Goal: Navigation & Orientation: Find specific page/section

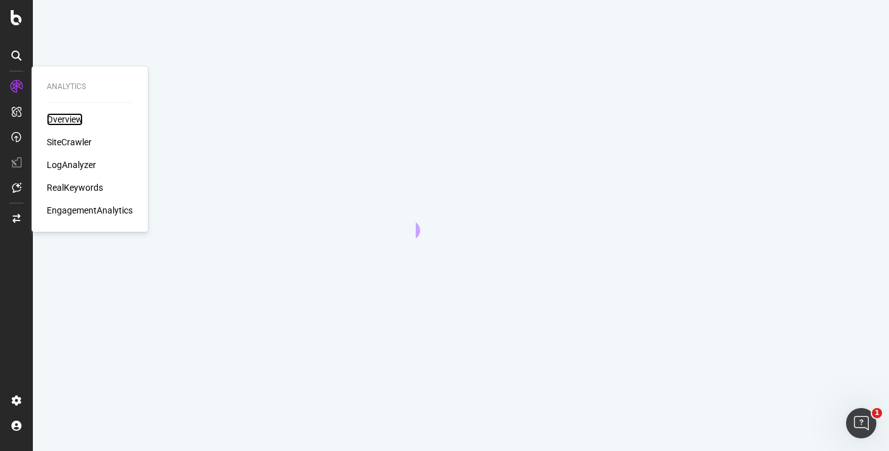
click at [71, 119] on div "Overview" at bounding box center [65, 119] width 36 height 13
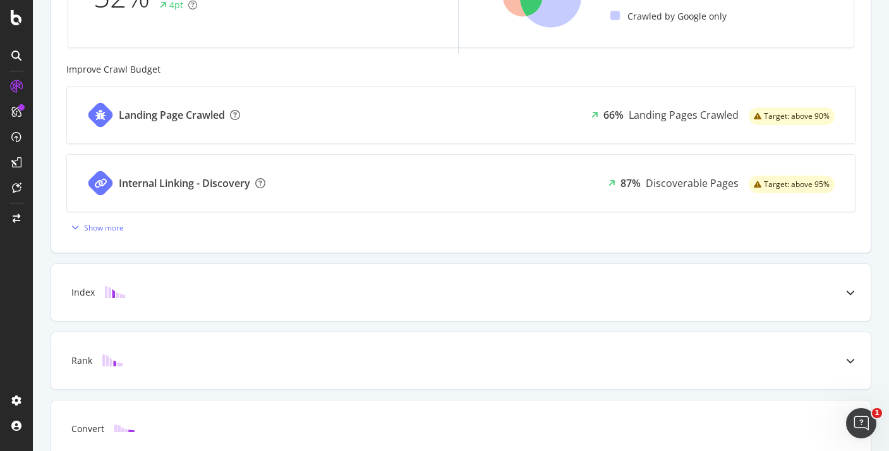
scroll to position [559, 0]
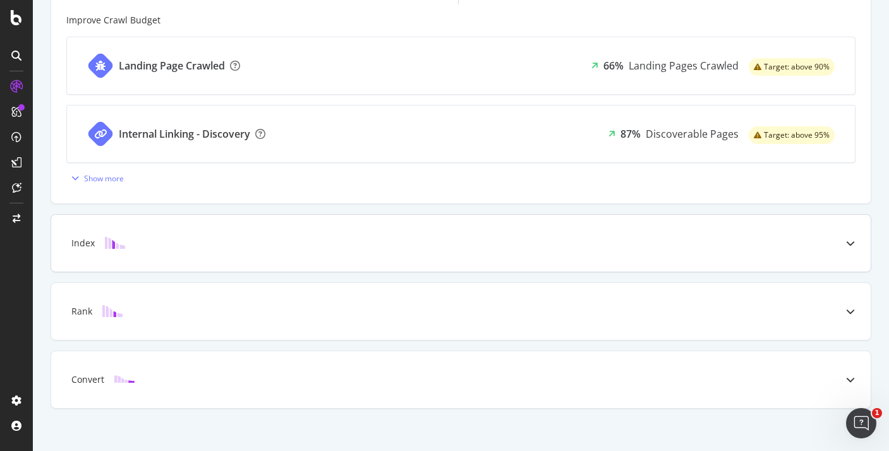
click at [493, 249] on div "Index" at bounding box center [460, 243] width 819 height 57
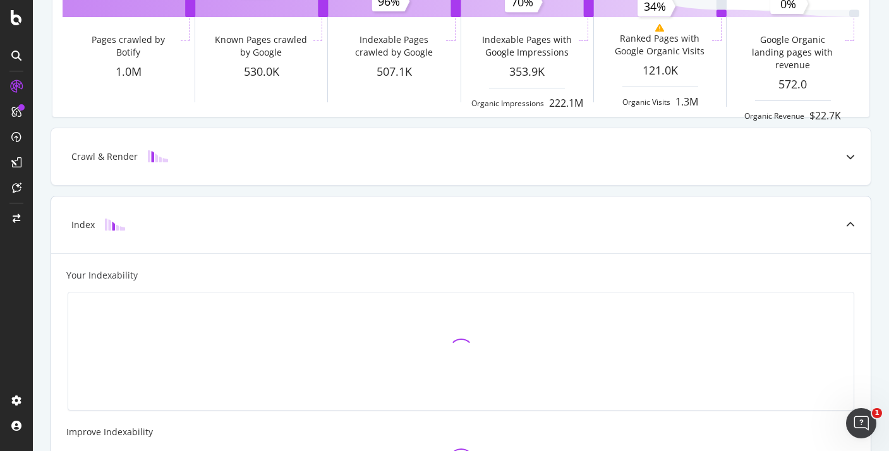
click at [213, 227] on div "Index" at bounding box center [440, 225] width 769 height 13
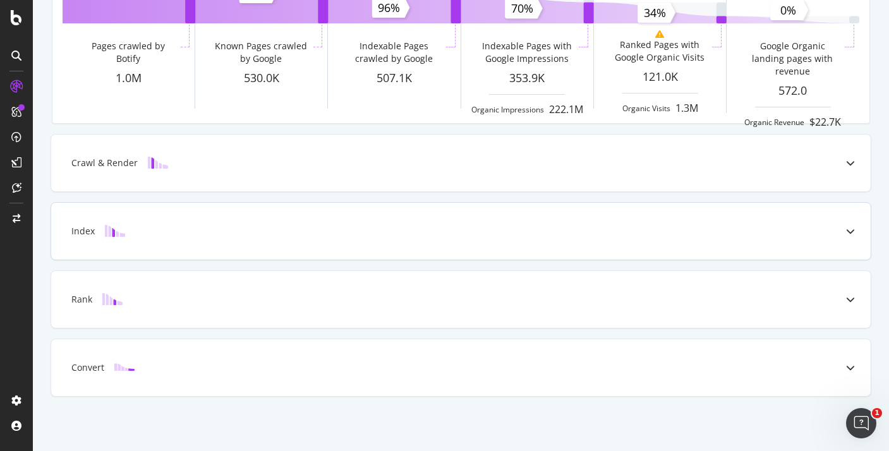
scroll to position [0, 0]
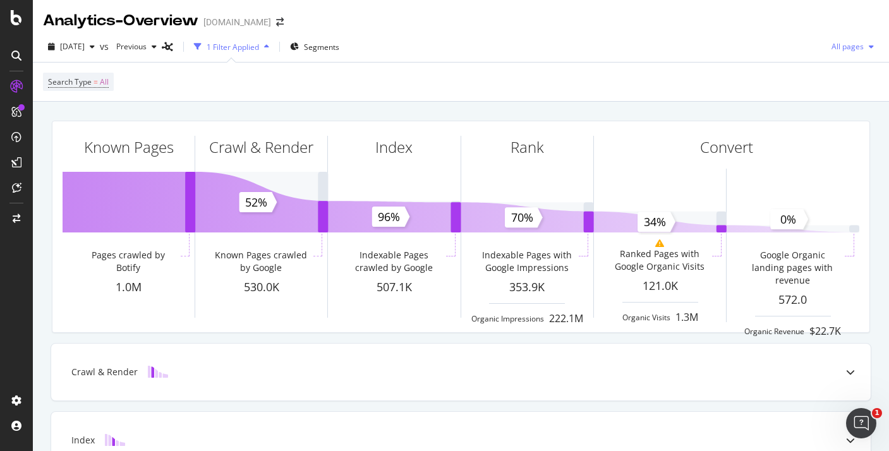
click at [833, 45] on span "All pages" at bounding box center [844, 46] width 37 height 11
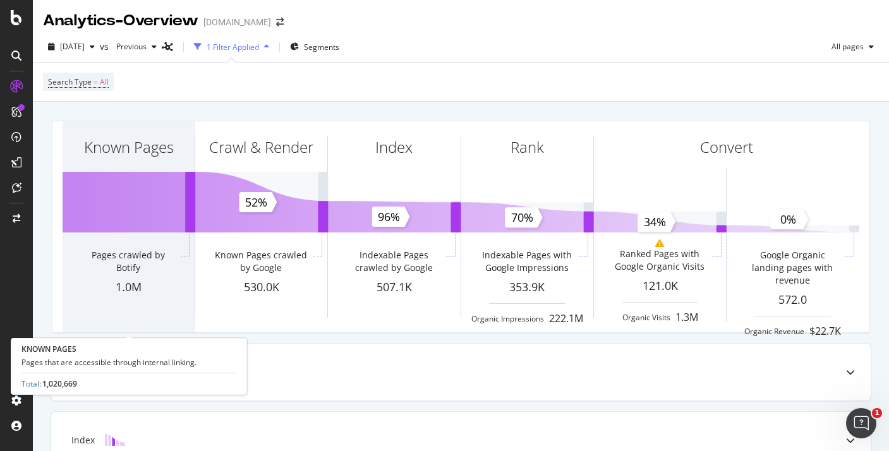
click at [150, 162] on div "Known Pages" at bounding box center [129, 169] width 132 height 97
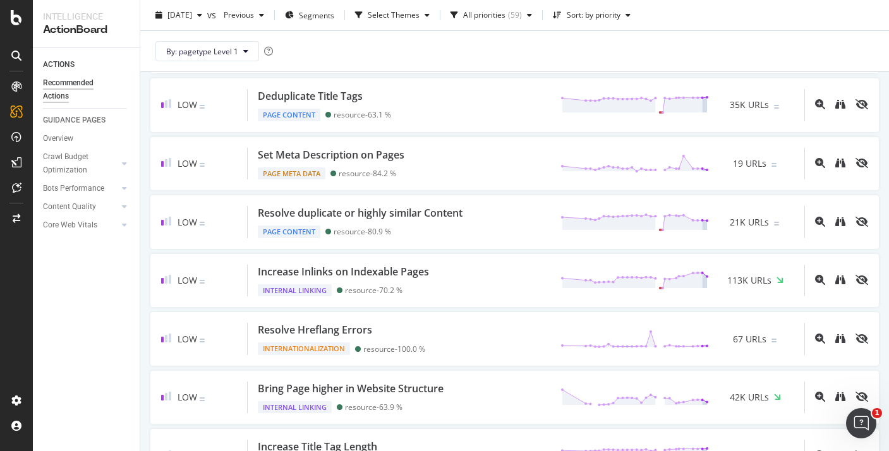
scroll to position [642, 0]
